Goal: Task Accomplishment & Management: Manage account settings

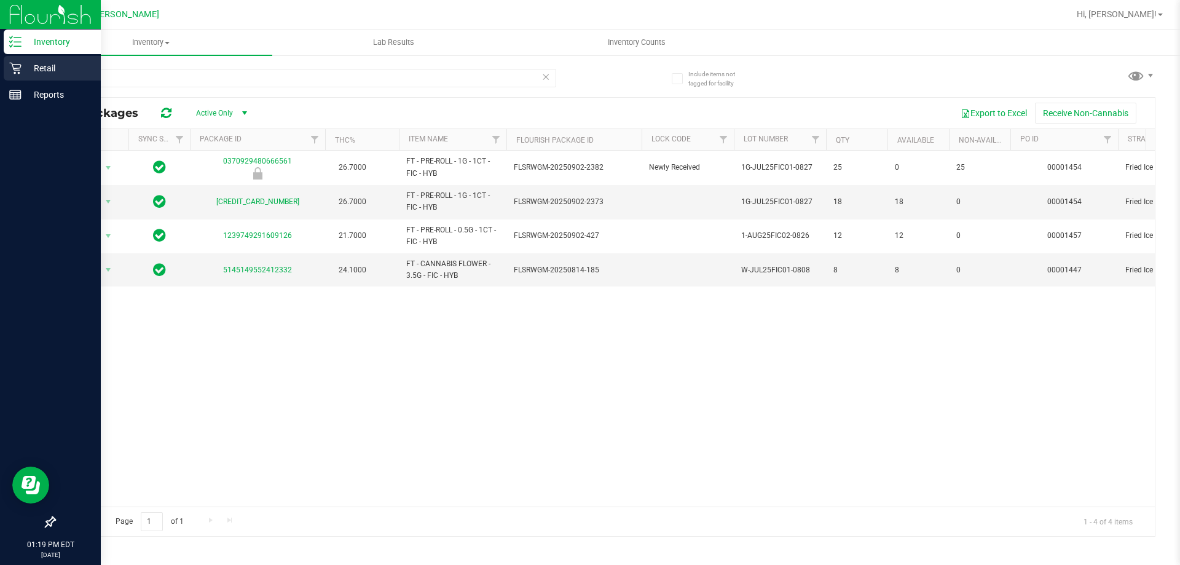
drag, startPoint x: 111, startPoint y: 77, endPoint x: 17, endPoint y: 70, distance: 94.9
click at [18, 70] on div "Inventory Retail Reports 01:19 PM EDT [DATE] 09/28 [PERSON_NAME] Hi, [PERSON_NA…" at bounding box center [590, 282] width 1180 height 565
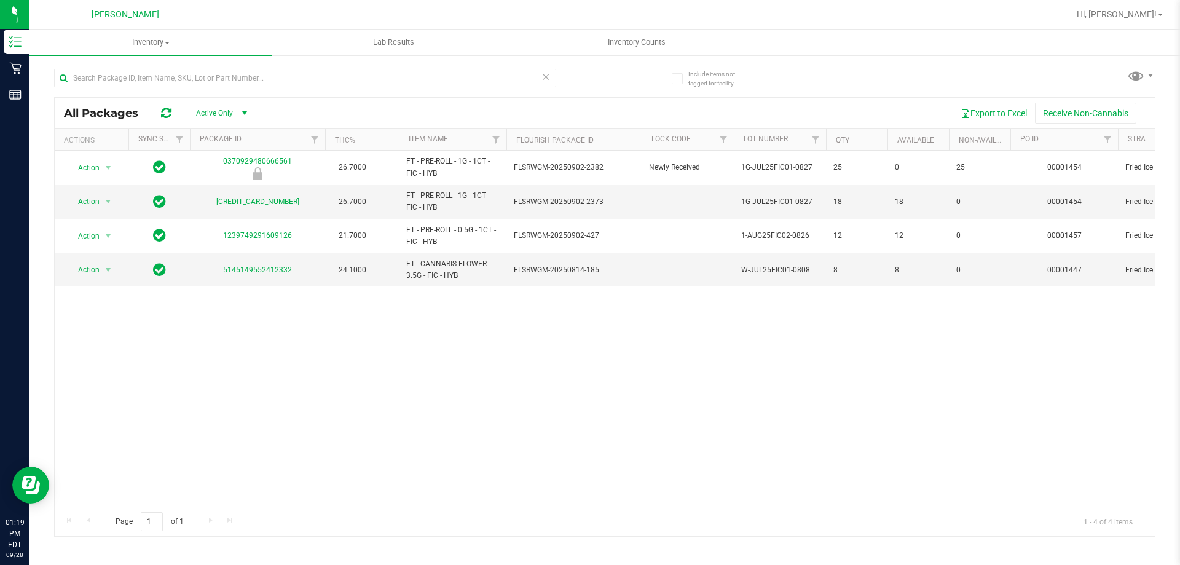
drag, startPoint x: 344, startPoint y: 351, endPoint x: 338, endPoint y: 350, distance: 6.2
click at [344, 351] on div "Action Action Global inventory Package audit log Print package label Print prod…" at bounding box center [605, 329] width 1100 height 356
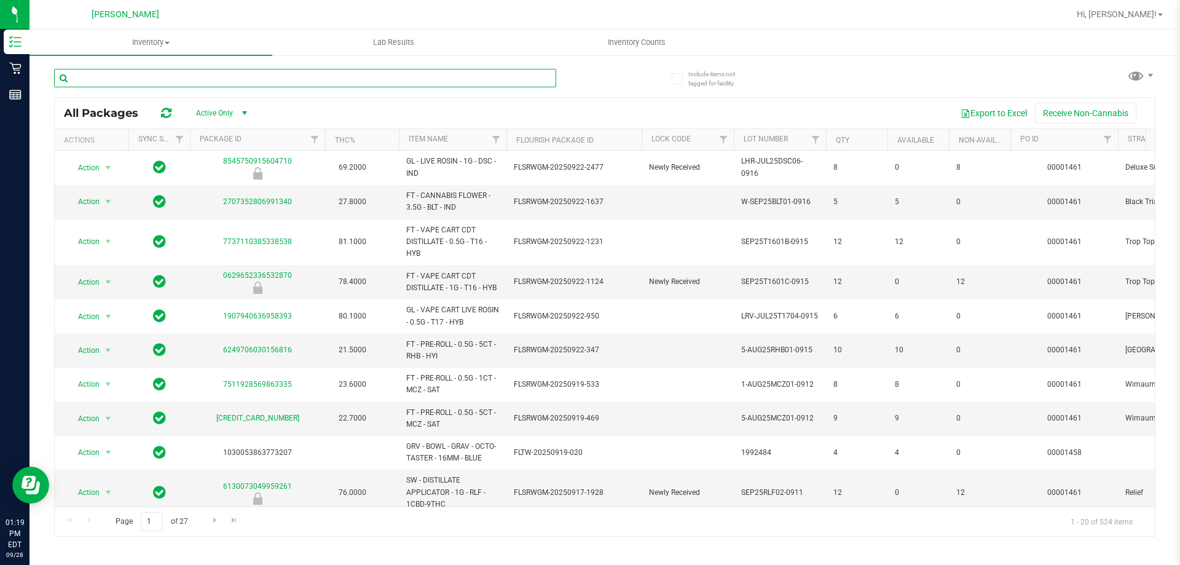
click at [151, 73] on input "text" at bounding box center [305, 78] width 502 height 18
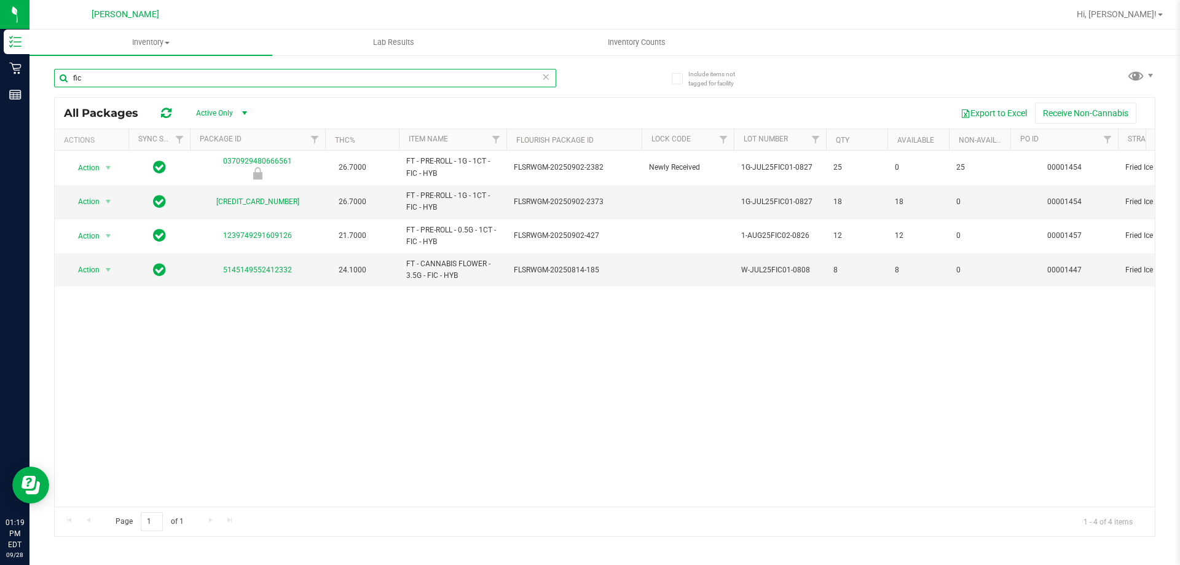
type input "fic"
click at [452, 351] on div "Action Action Global inventory Package audit log Print package label Print prod…" at bounding box center [605, 329] width 1100 height 356
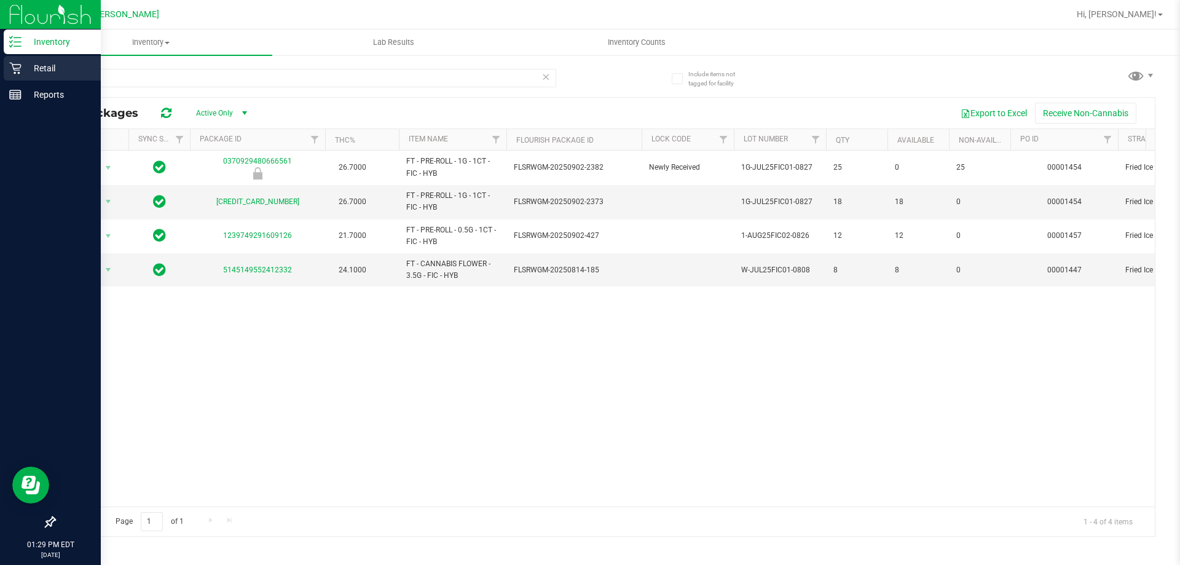
click at [15, 73] on icon at bounding box center [15, 69] width 12 height 12
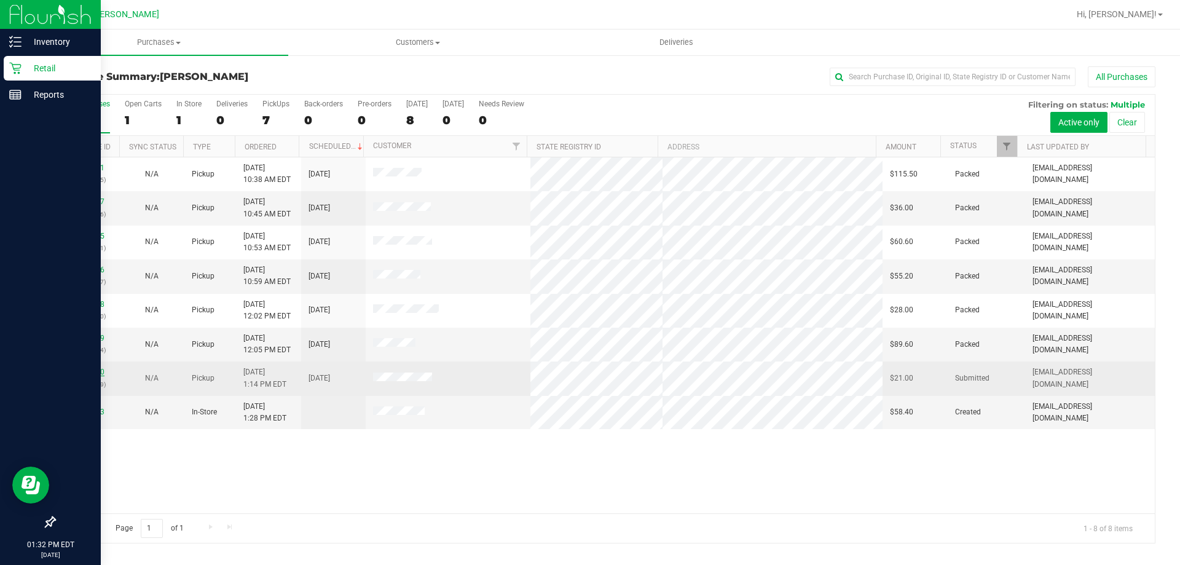
click at [85, 375] on link "12020290" at bounding box center [87, 372] width 34 height 9
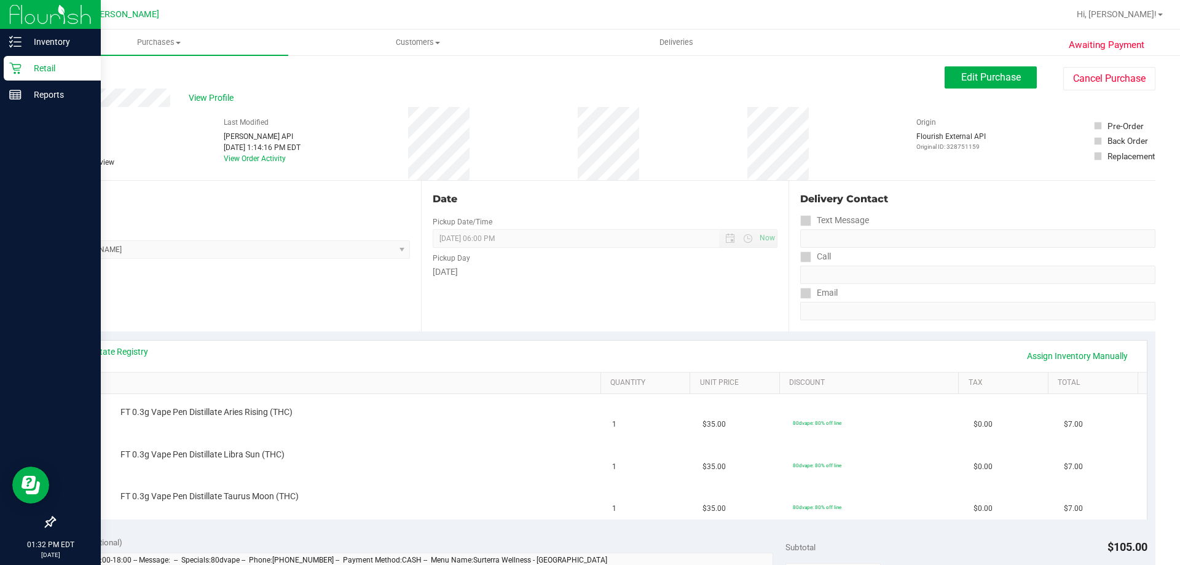
click at [341, 321] on div "Location Pickup Store [PERSON_NAME] Select Store [PERSON_NAME][GEOGRAPHIC_DATA]…" at bounding box center [237, 256] width 367 height 151
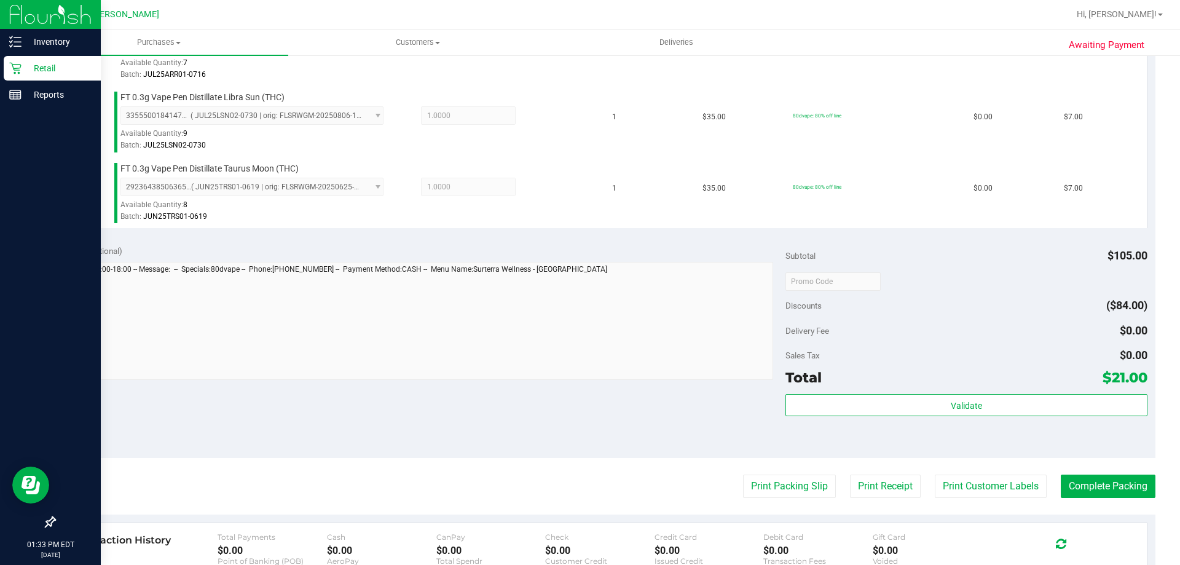
scroll to position [553, 0]
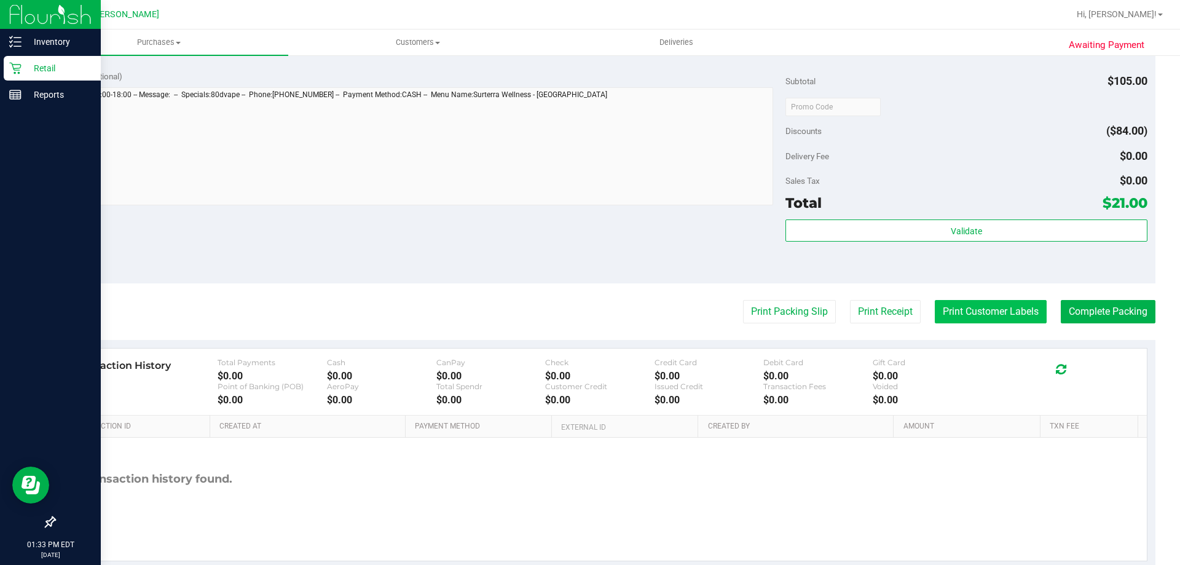
click at [984, 318] on button "Print Customer Labels" at bounding box center [991, 311] width 112 height 23
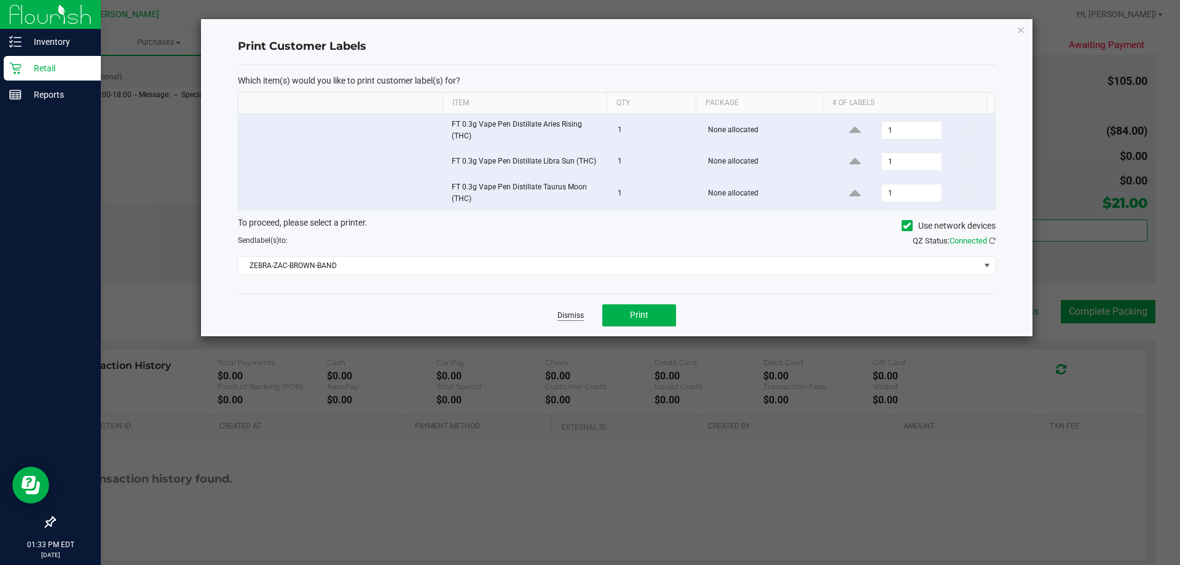
click at [578, 317] on link "Dismiss" at bounding box center [570, 315] width 26 height 10
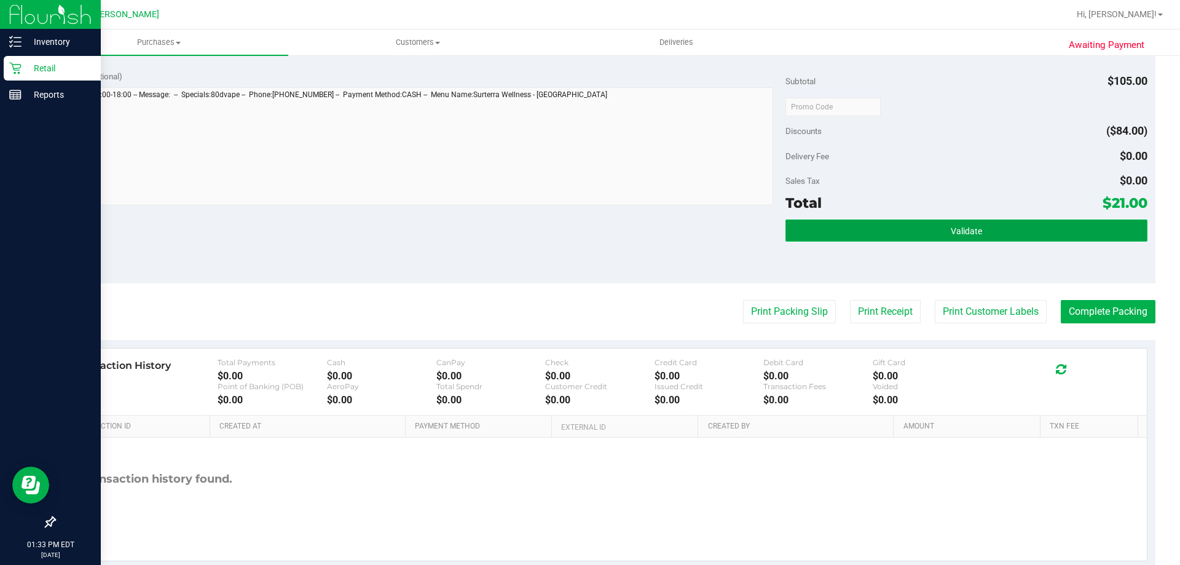
click at [905, 230] on button "Validate" at bounding box center [966, 230] width 361 height 22
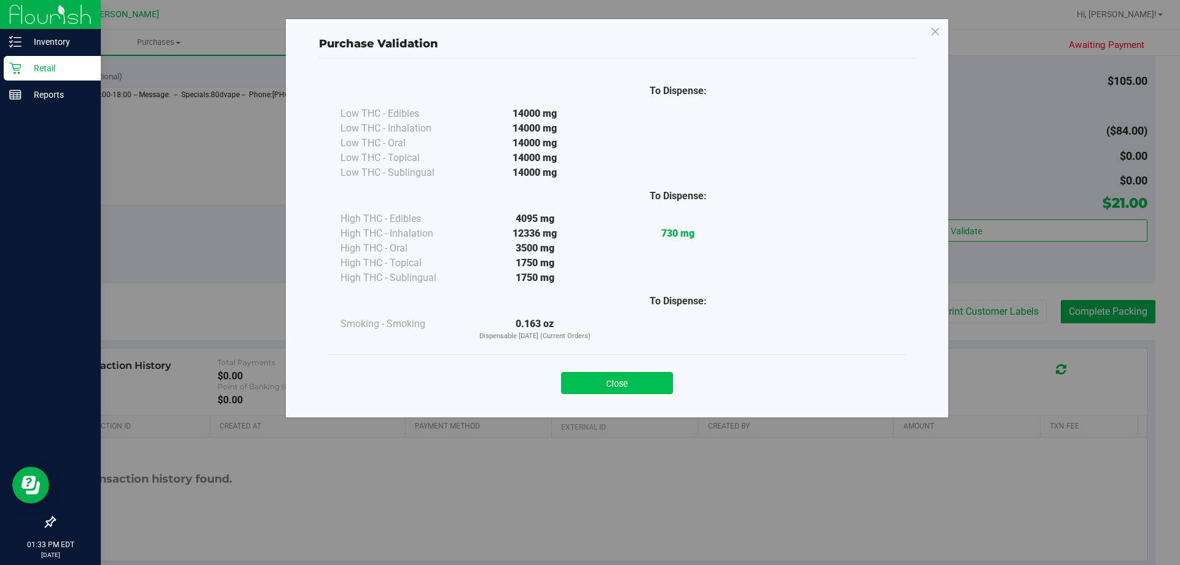
click at [620, 393] on button "Close" at bounding box center [617, 383] width 112 height 22
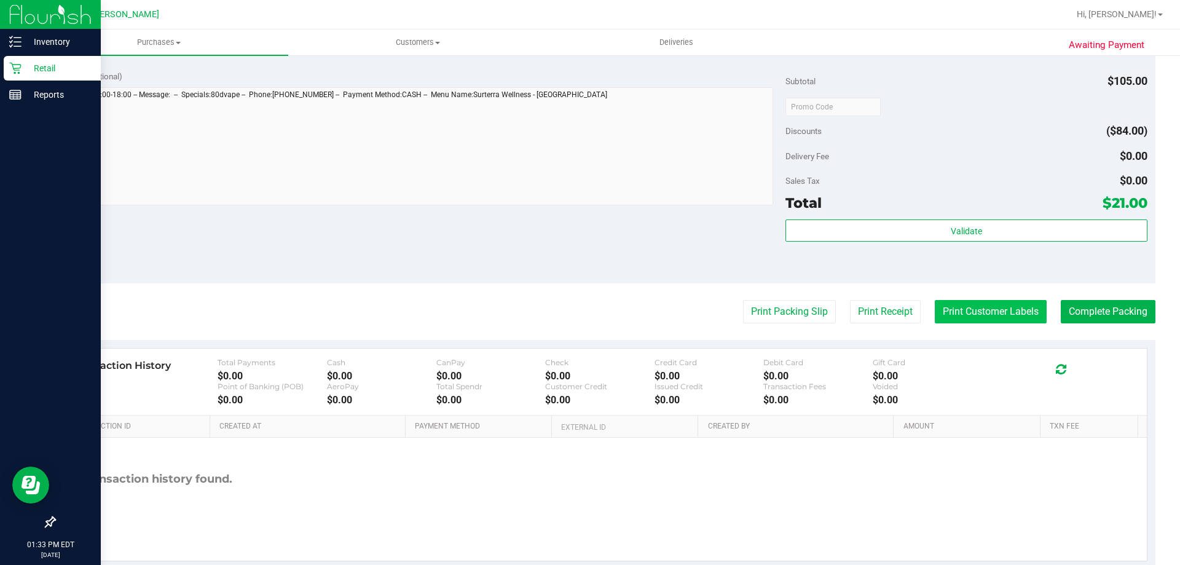
click at [1018, 301] on button "Print Customer Labels" at bounding box center [991, 311] width 112 height 23
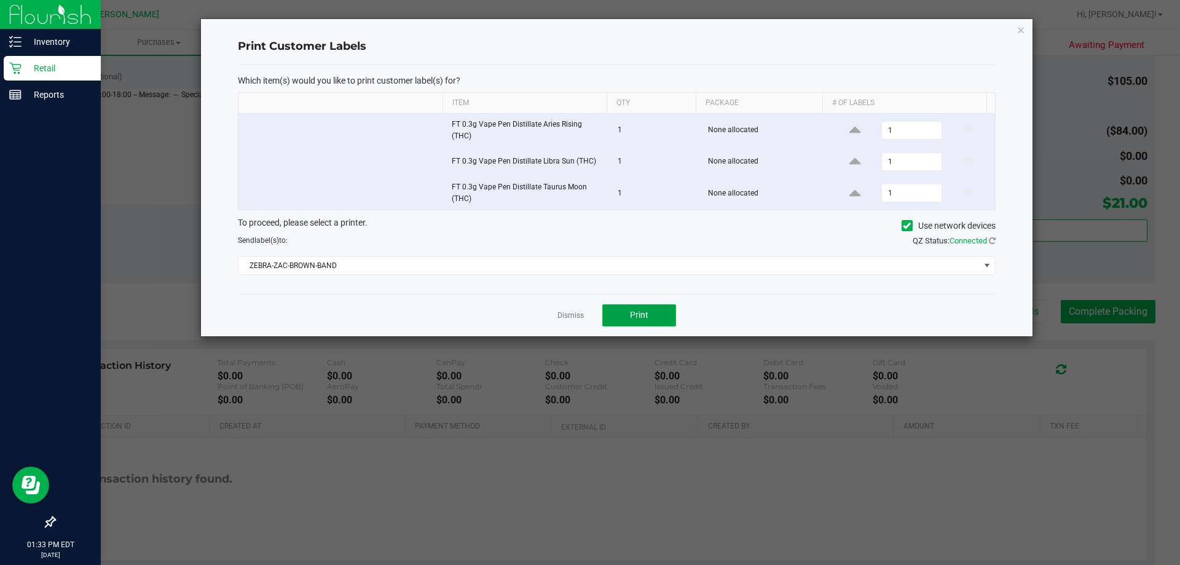
click at [638, 309] on button "Print" at bounding box center [639, 315] width 74 height 22
click at [559, 321] on link "Dismiss" at bounding box center [570, 315] width 26 height 10
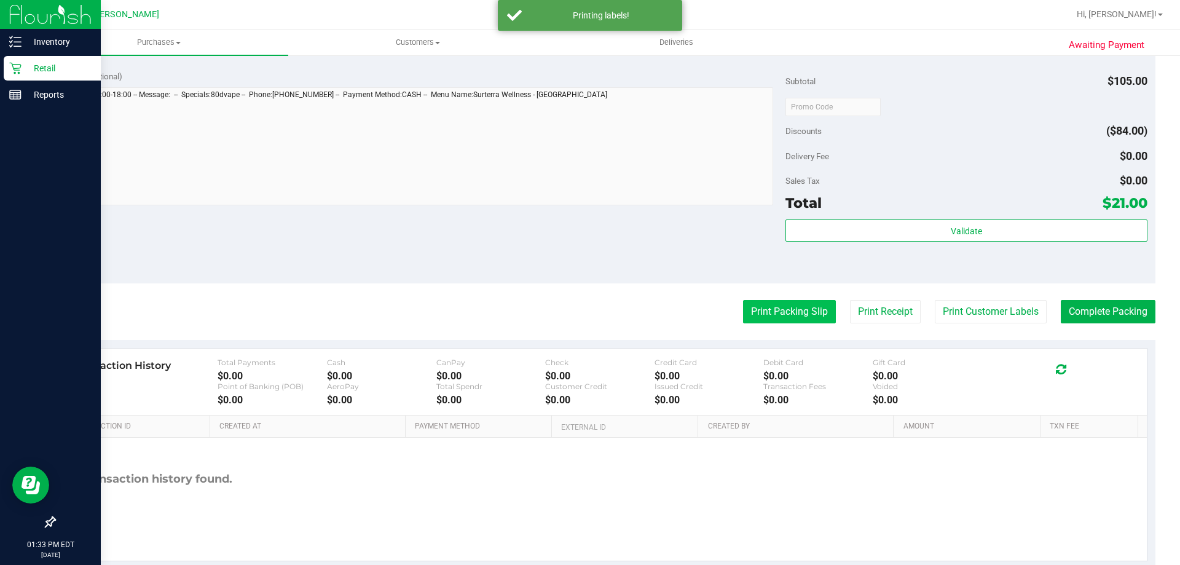
click at [781, 310] on button "Print Packing Slip" at bounding box center [789, 311] width 93 height 23
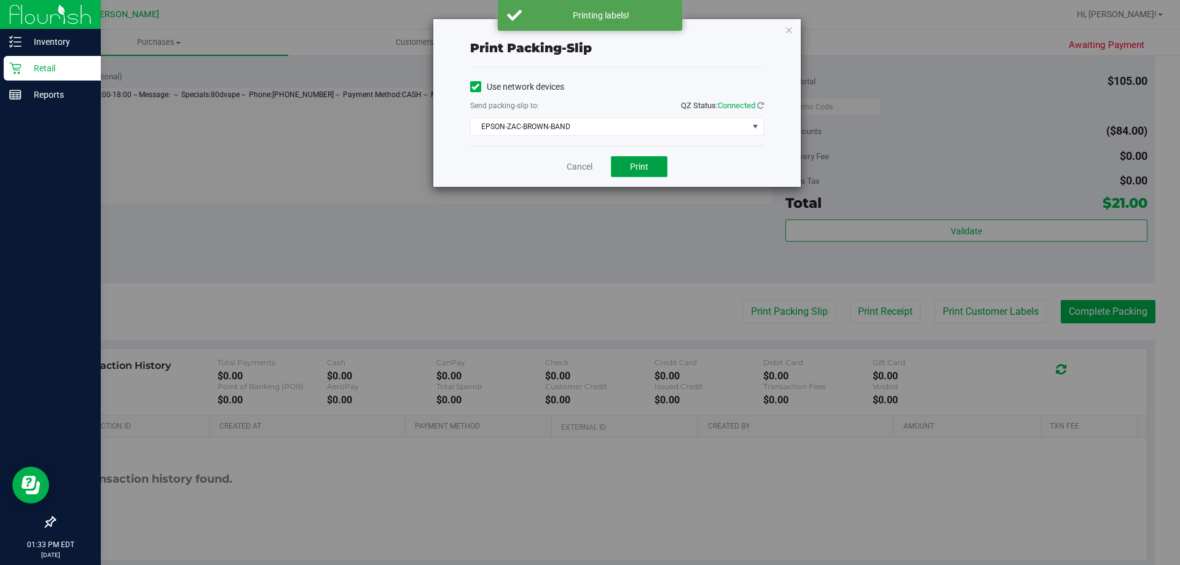
click at [645, 176] on button "Print" at bounding box center [639, 166] width 57 height 21
click at [567, 173] on div "Cancel Print" at bounding box center [617, 166] width 294 height 41
click at [581, 163] on link "Cancel" at bounding box center [580, 166] width 26 height 13
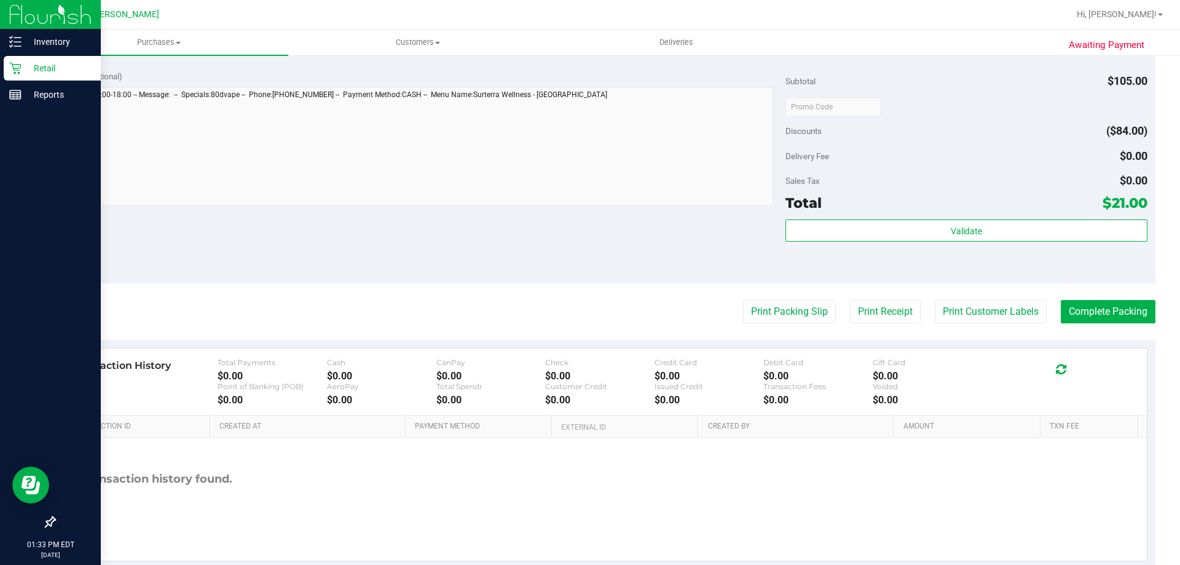
click at [1137, 328] on purchase-details "Back Edit Purchase Cancel Purchase View Profile # 12020290 BioTrack ID: - Submi…" at bounding box center [604, 41] width 1101 height 1057
click at [1124, 312] on button "Complete Packing" at bounding box center [1108, 311] width 95 height 23
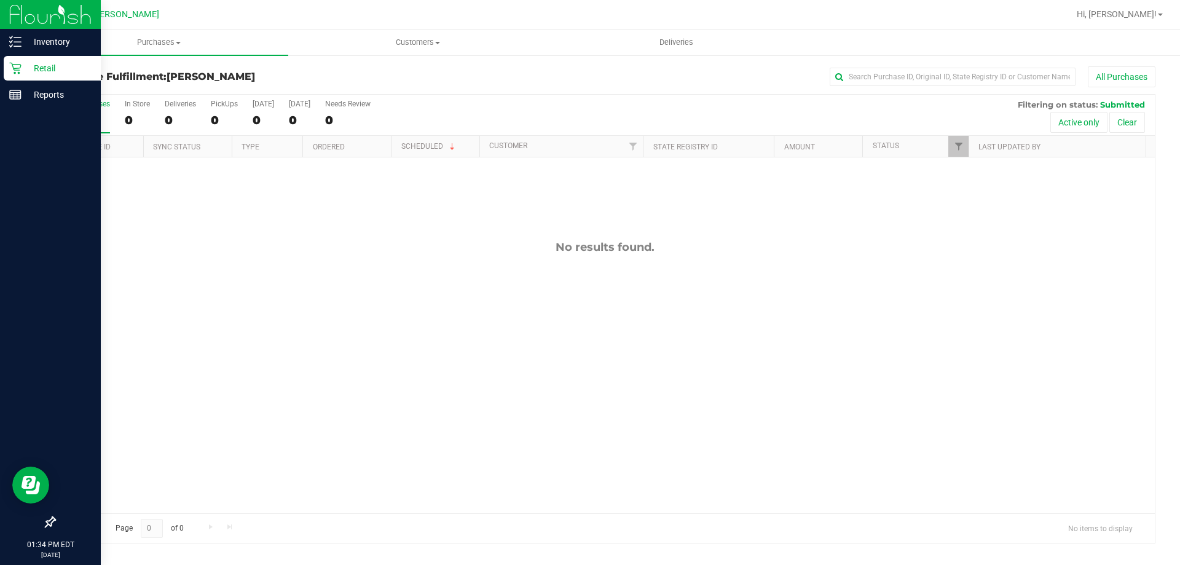
click at [14, 78] on div "Retail" at bounding box center [52, 68] width 97 height 25
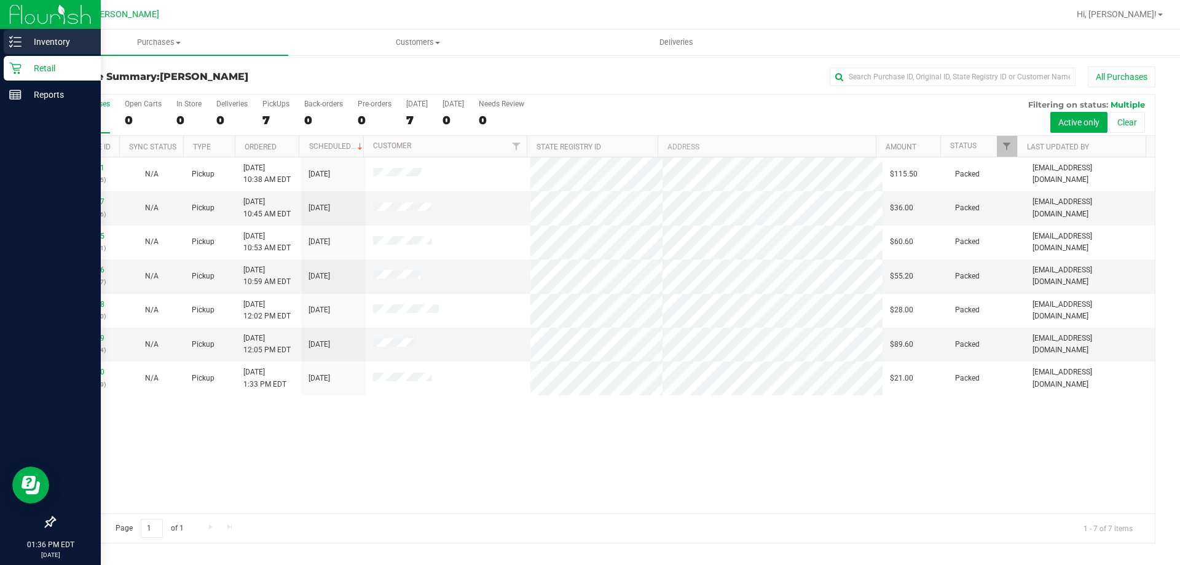
click at [23, 35] on p "Inventory" at bounding box center [59, 41] width 74 height 15
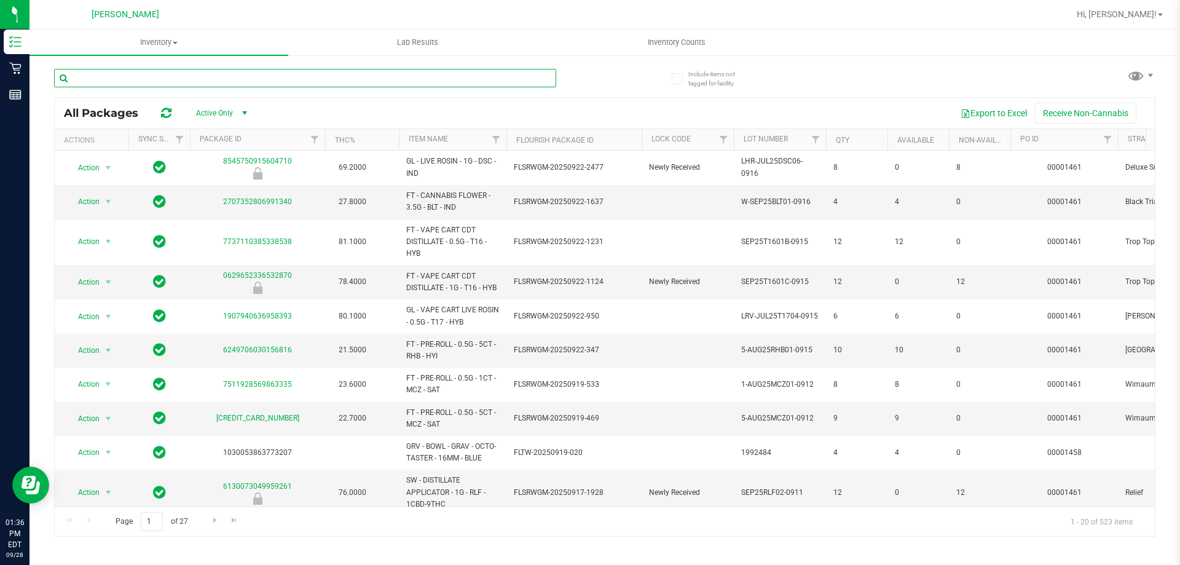
click at [162, 74] on input "text" at bounding box center [305, 78] width 502 height 18
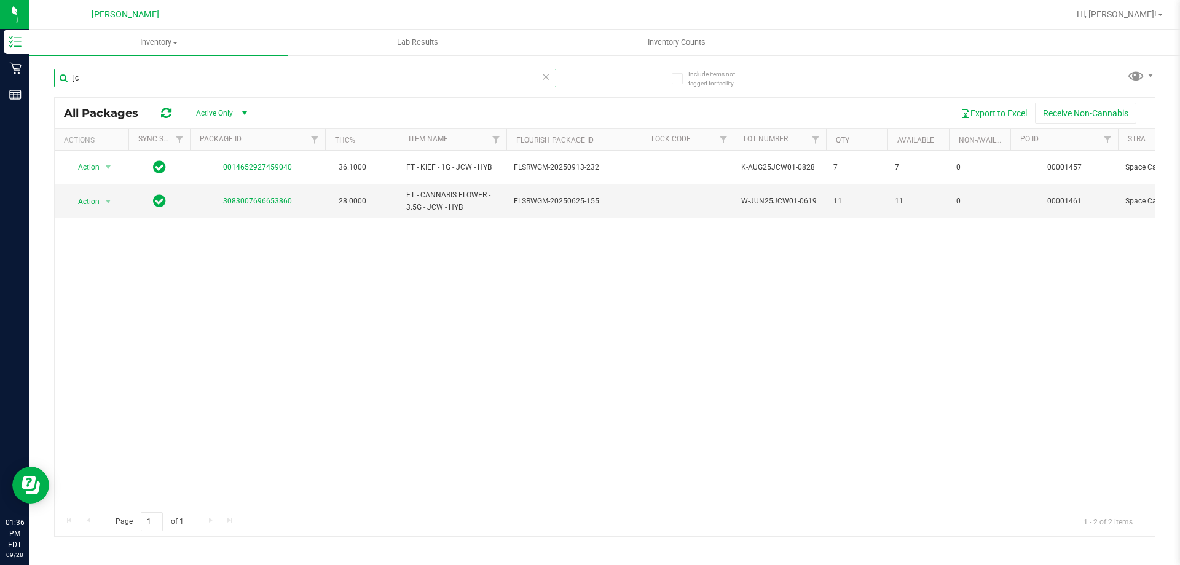
type input "j"
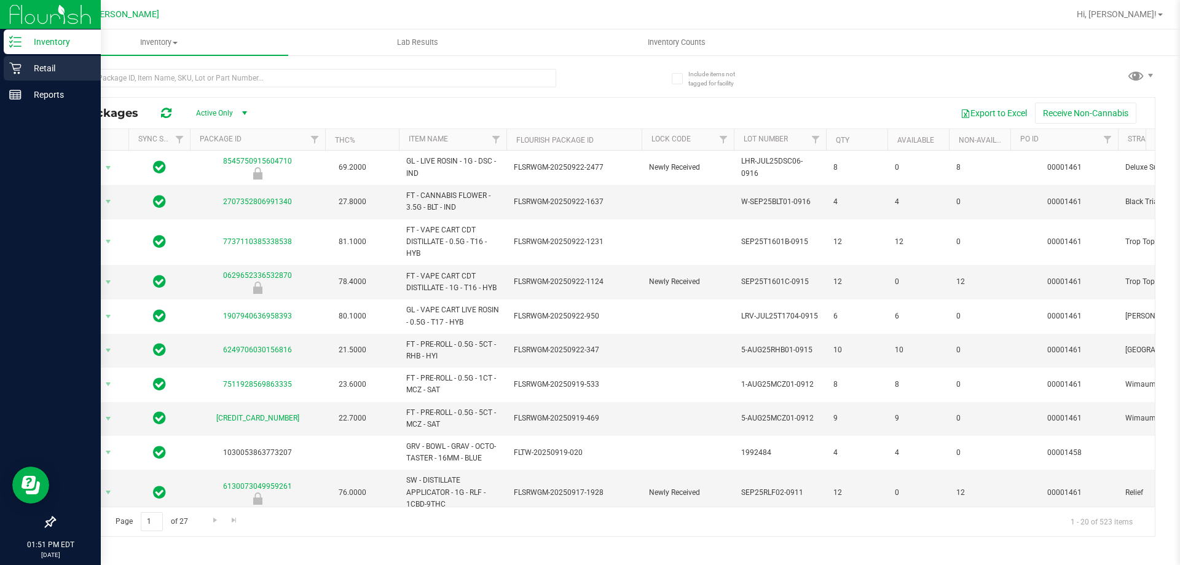
click at [29, 68] on p "Retail" at bounding box center [59, 68] width 74 height 15
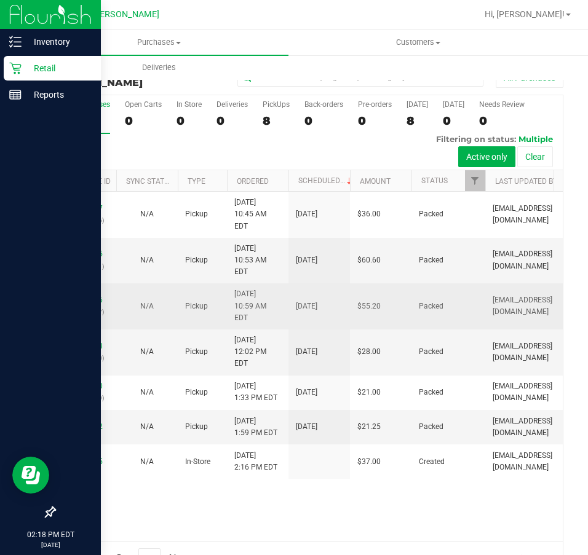
scroll to position [31, 0]
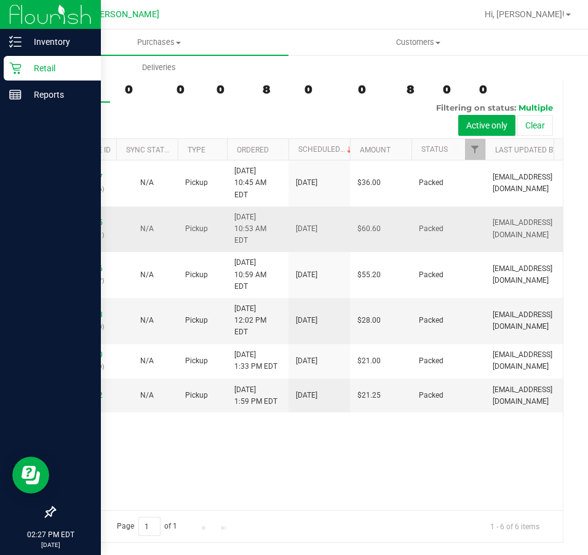
click at [322, 227] on td "[DATE]" at bounding box center [318, 230] width 61 height 46
click at [21, 62] on icon at bounding box center [15, 68] width 12 height 12
